Goal: Find specific page/section: Find specific page/section

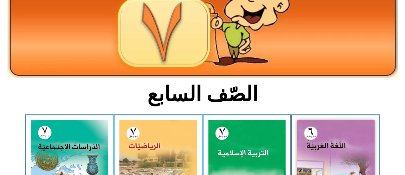
scroll to position [126, 0]
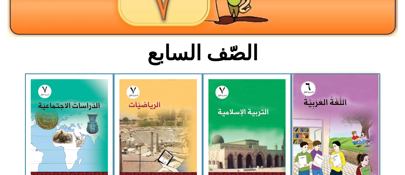
click at [306, 126] on img at bounding box center [335, 127] width 85 height 106
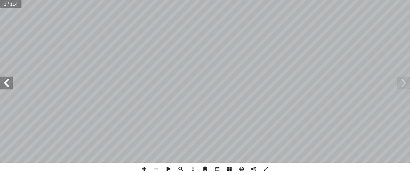
click at [7, 87] on span at bounding box center [6, 83] width 13 height 13
click at [8, 84] on span at bounding box center [6, 83] width 13 height 13
click at [9, 84] on span at bounding box center [6, 83] width 13 height 13
click at [6, 83] on span at bounding box center [6, 83] width 13 height 13
